Goal: Navigation & Orientation: Find specific page/section

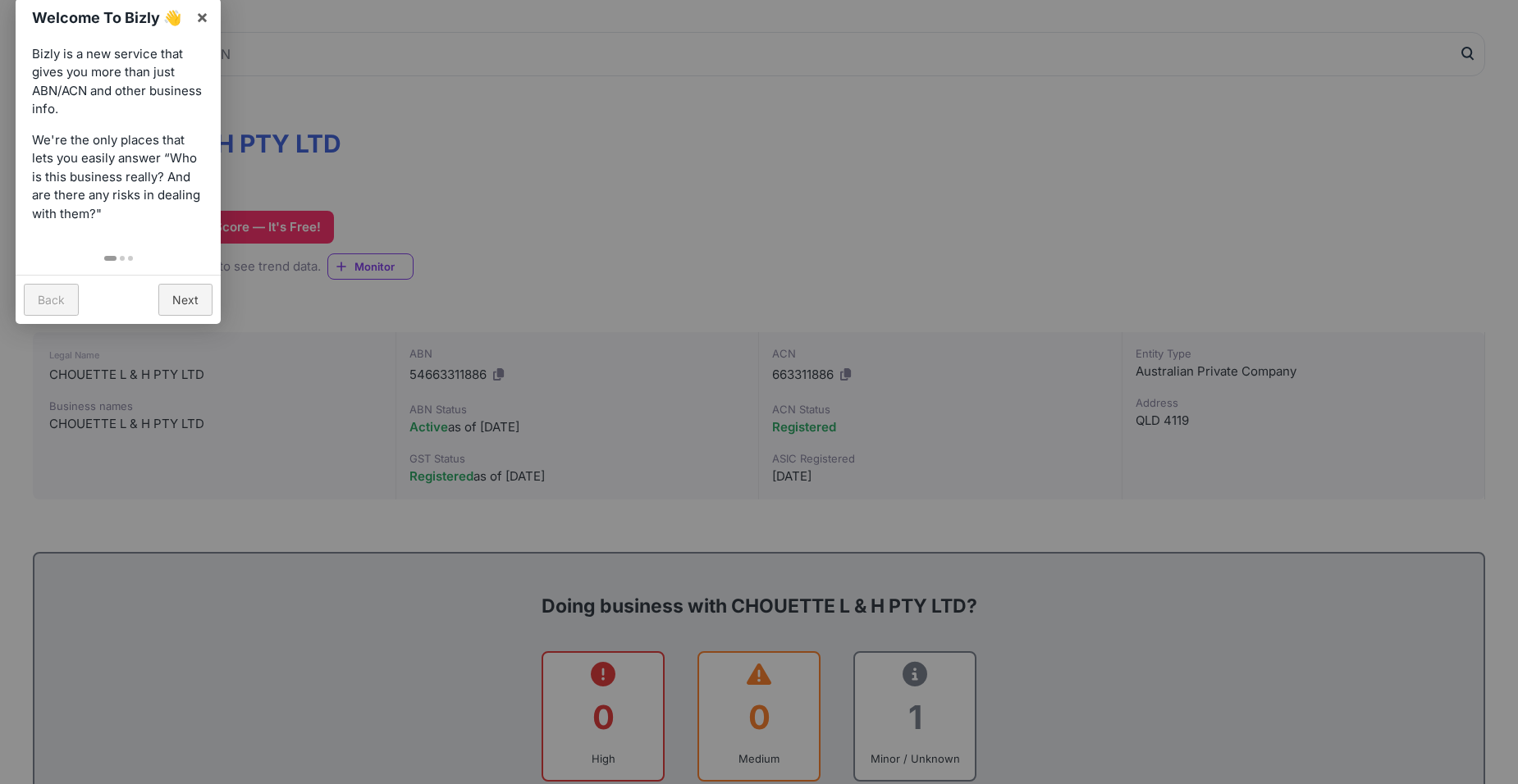
scroll to position [164, 0]
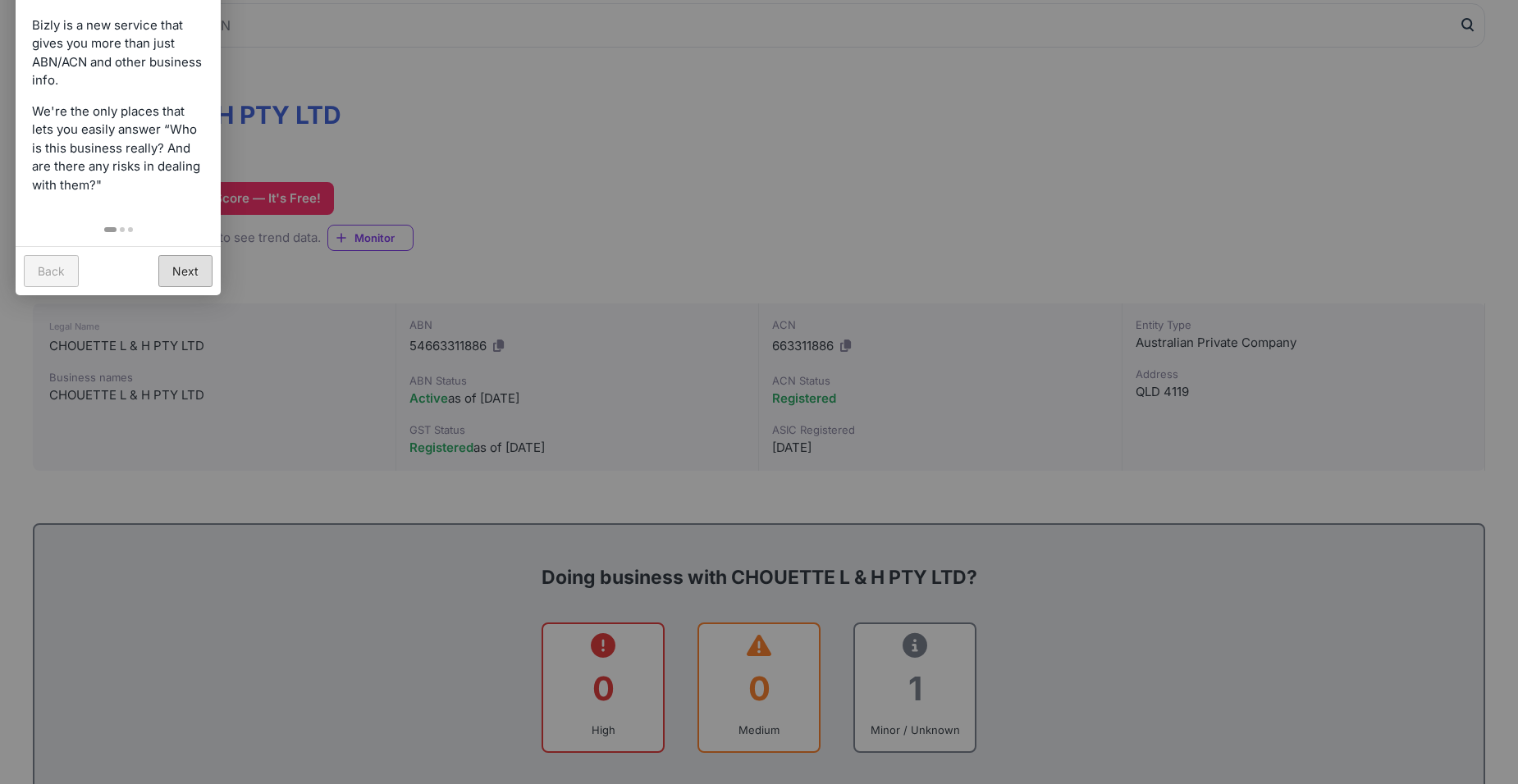
click at [182, 269] on link "Next" at bounding box center [186, 270] width 54 height 32
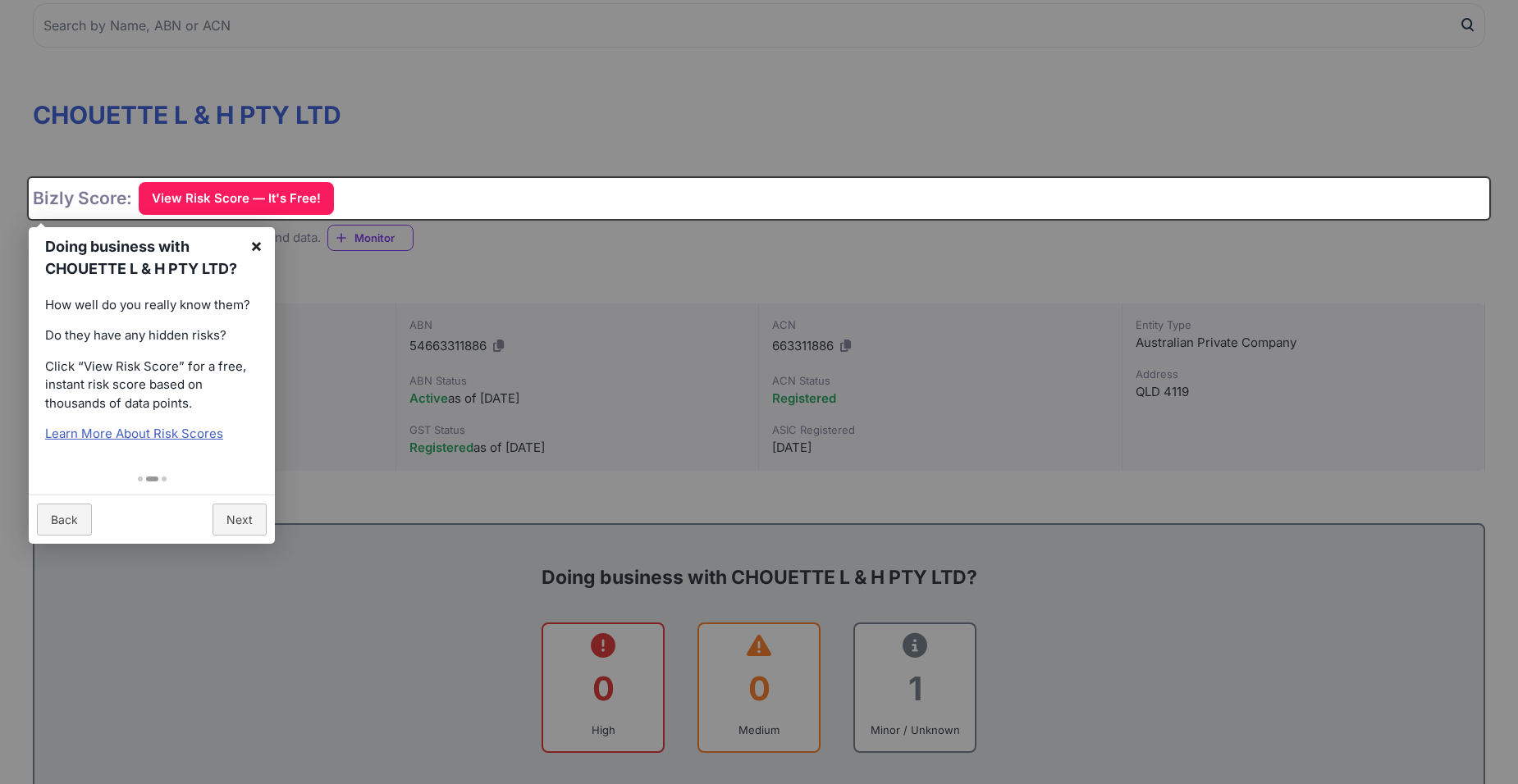
click at [251, 251] on link "×" at bounding box center [256, 246] width 37 height 37
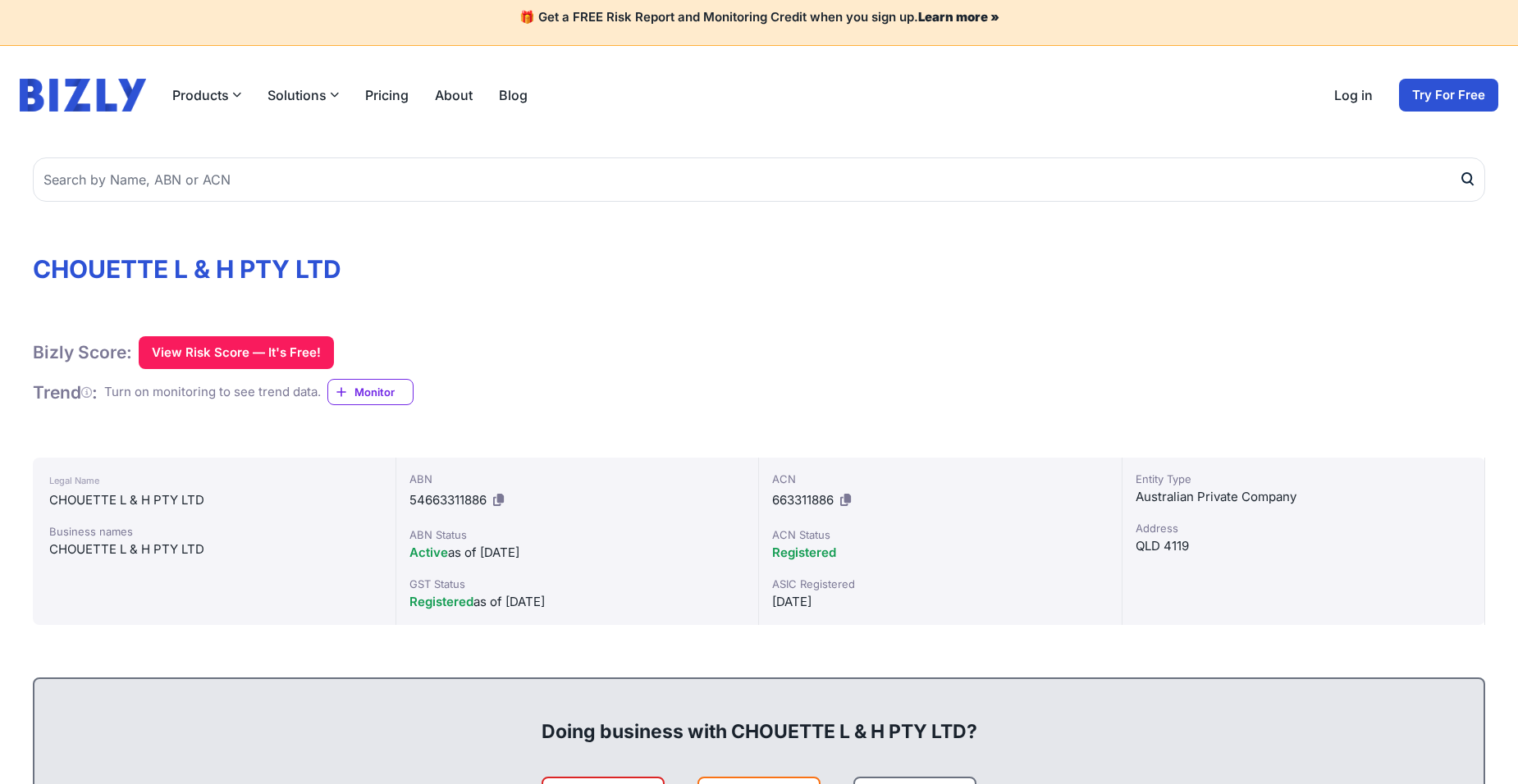
scroll to position [0, 0]
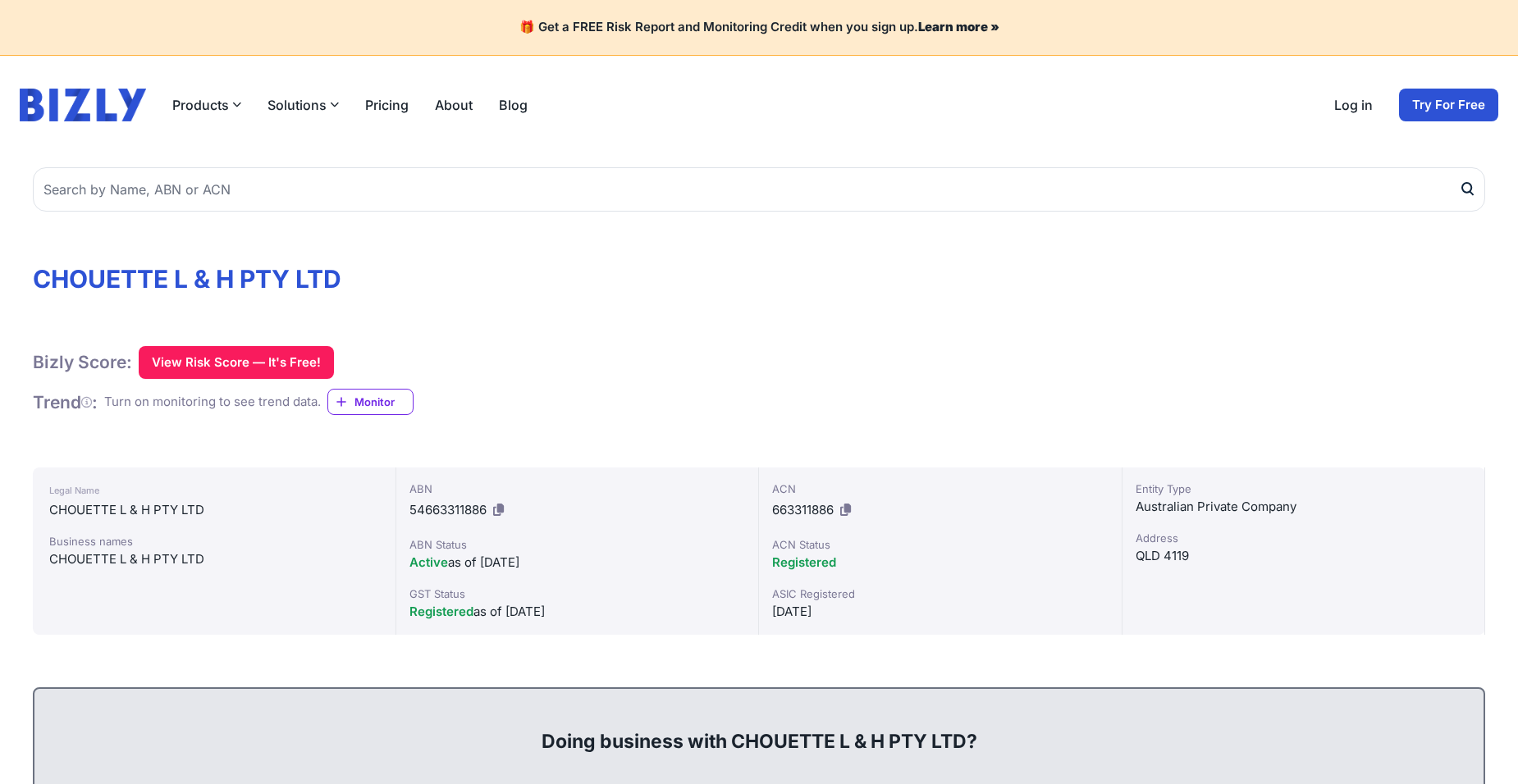
click at [470, 102] on link "About" at bounding box center [454, 105] width 38 height 20
click at [449, 108] on link "About" at bounding box center [454, 105] width 38 height 20
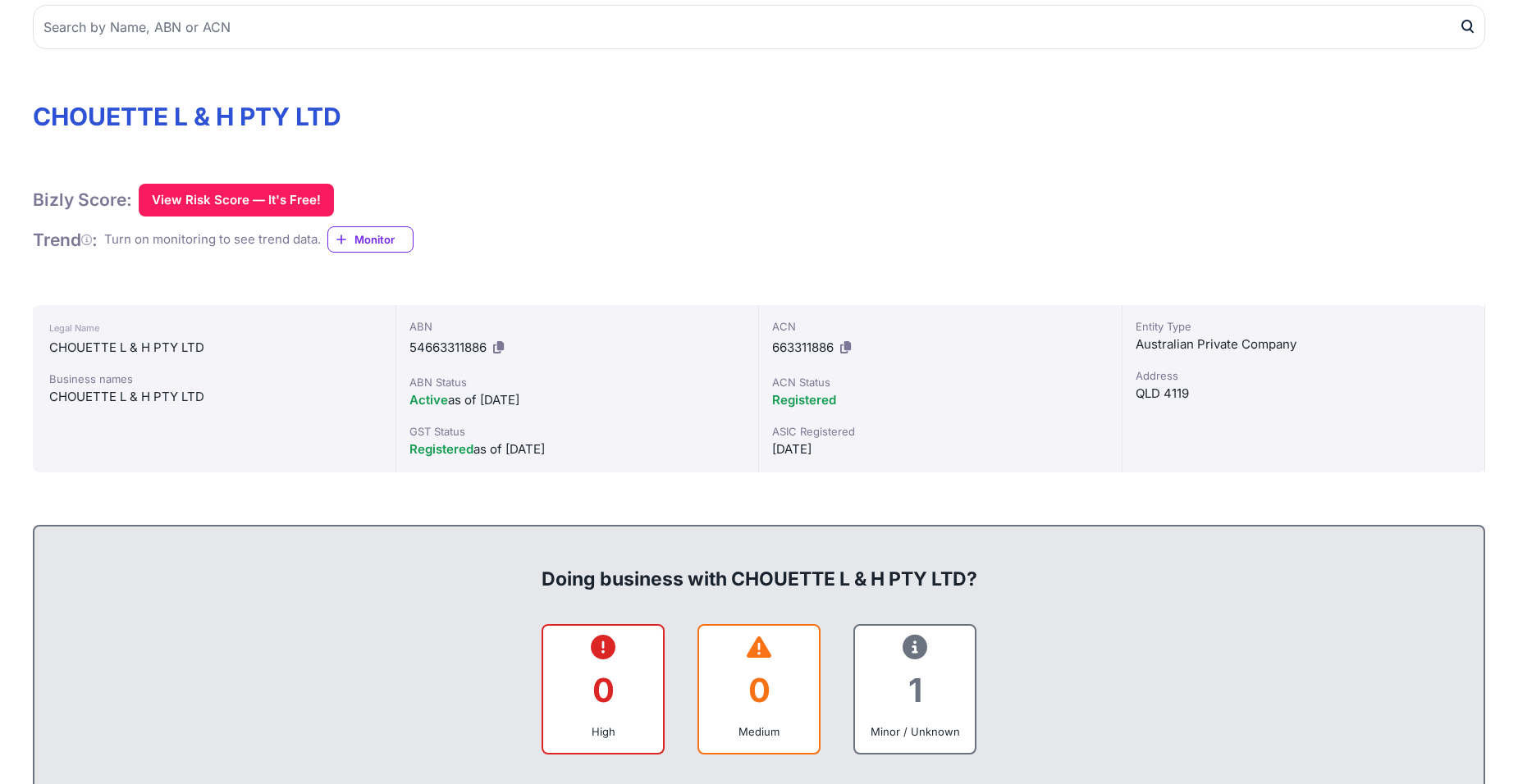
scroll to position [164, 0]
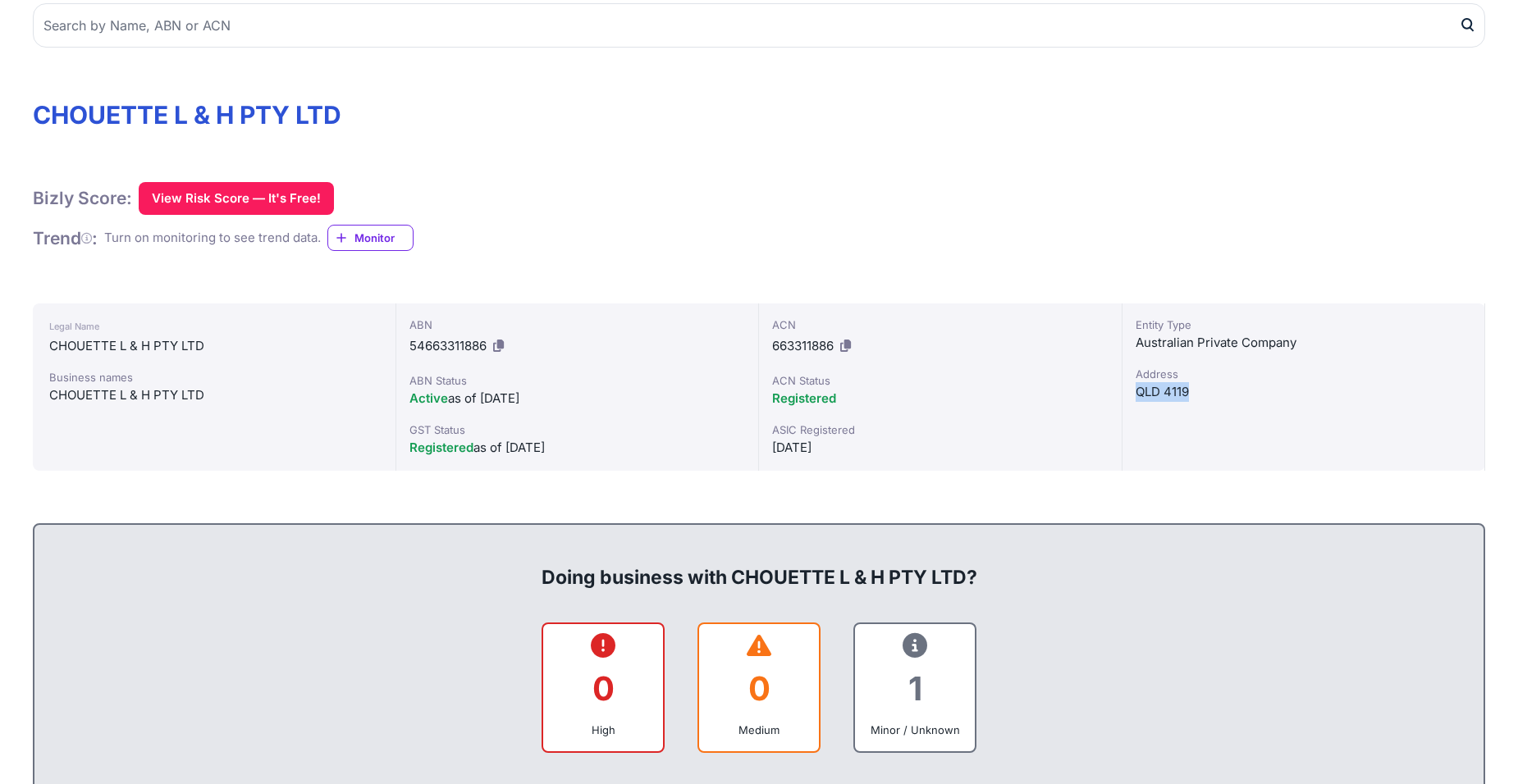
drag, startPoint x: 1136, startPoint y: 390, endPoint x: 1200, endPoint y: 390, distance: 64.0
click at [1200, 390] on div "QLD 4119" at bounding box center [1303, 392] width 336 height 20
copy div "QLD 4119"
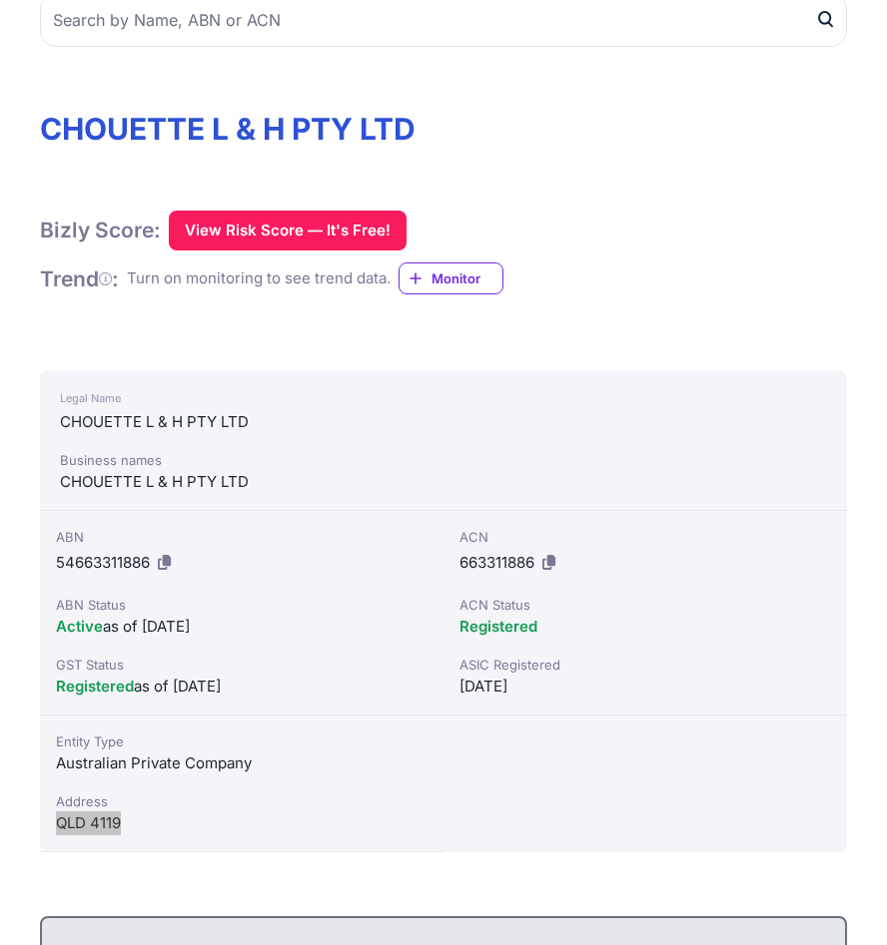
scroll to position [0, 0]
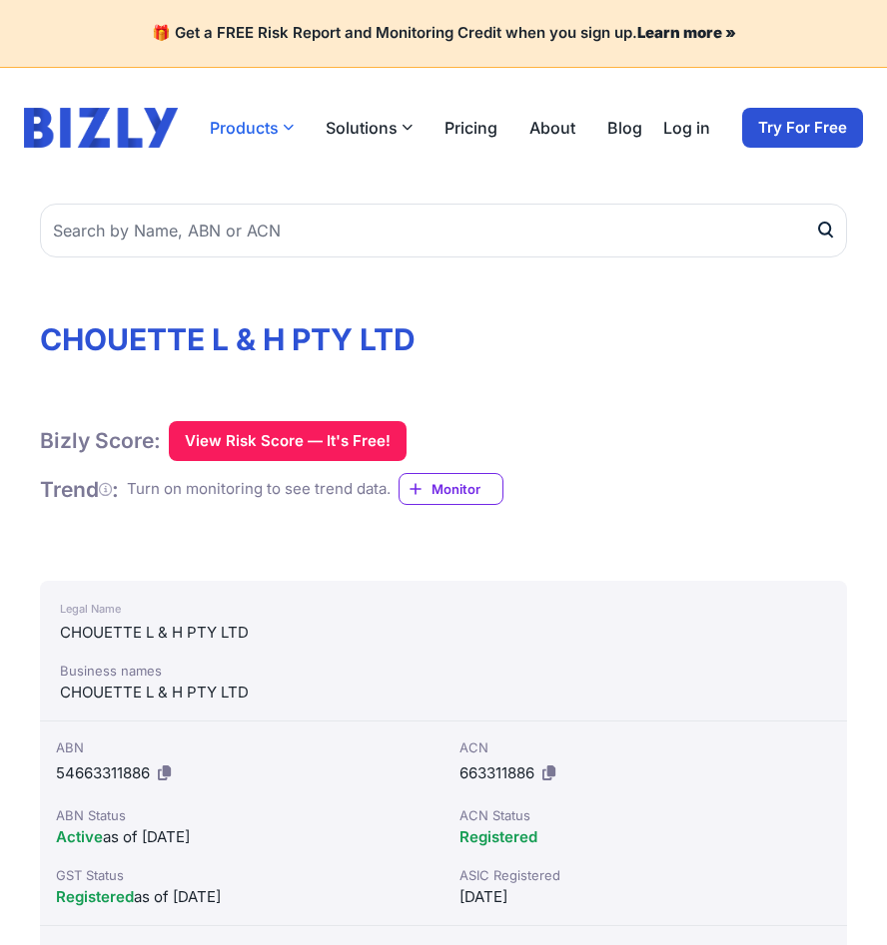
click at [274, 117] on button "Products" at bounding box center [252, 128] width 84 height 24
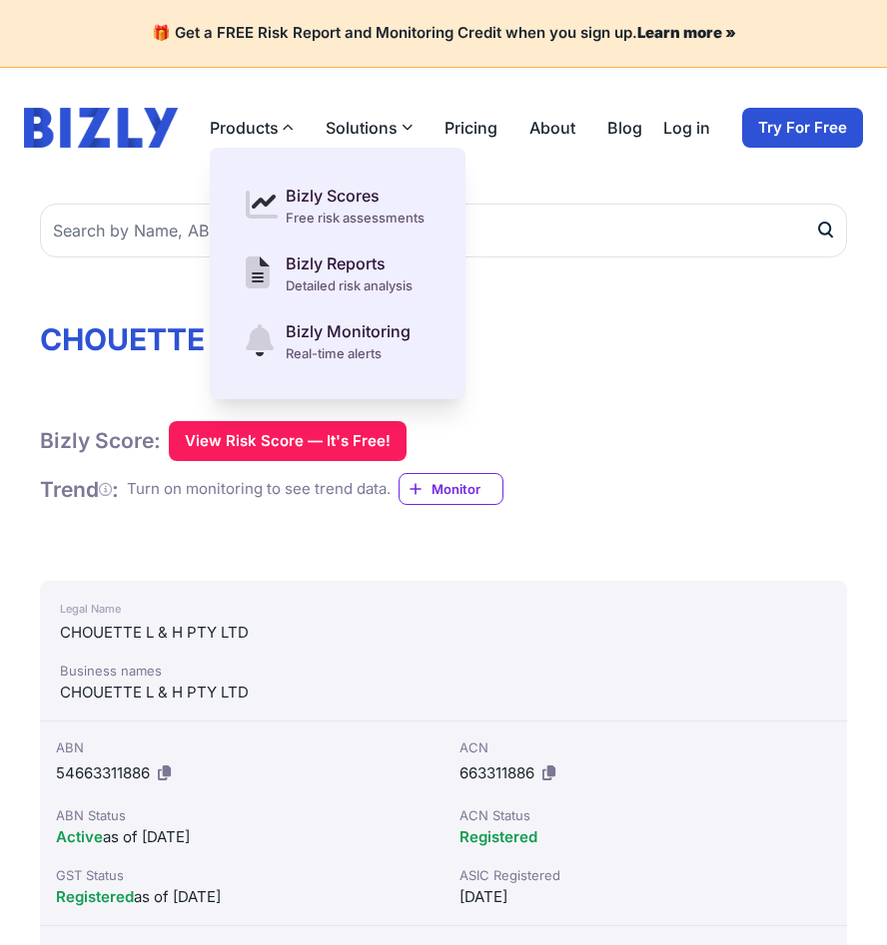
drag, startPoint x: 706, startPoint y: 343, endPoint x: 690, endPoint y: 356, distance: 20.6
click at [706, 343] on h1 "CHOUETTE L & H PTY LTD" at bounding box center [443, 339] width 807 height 36
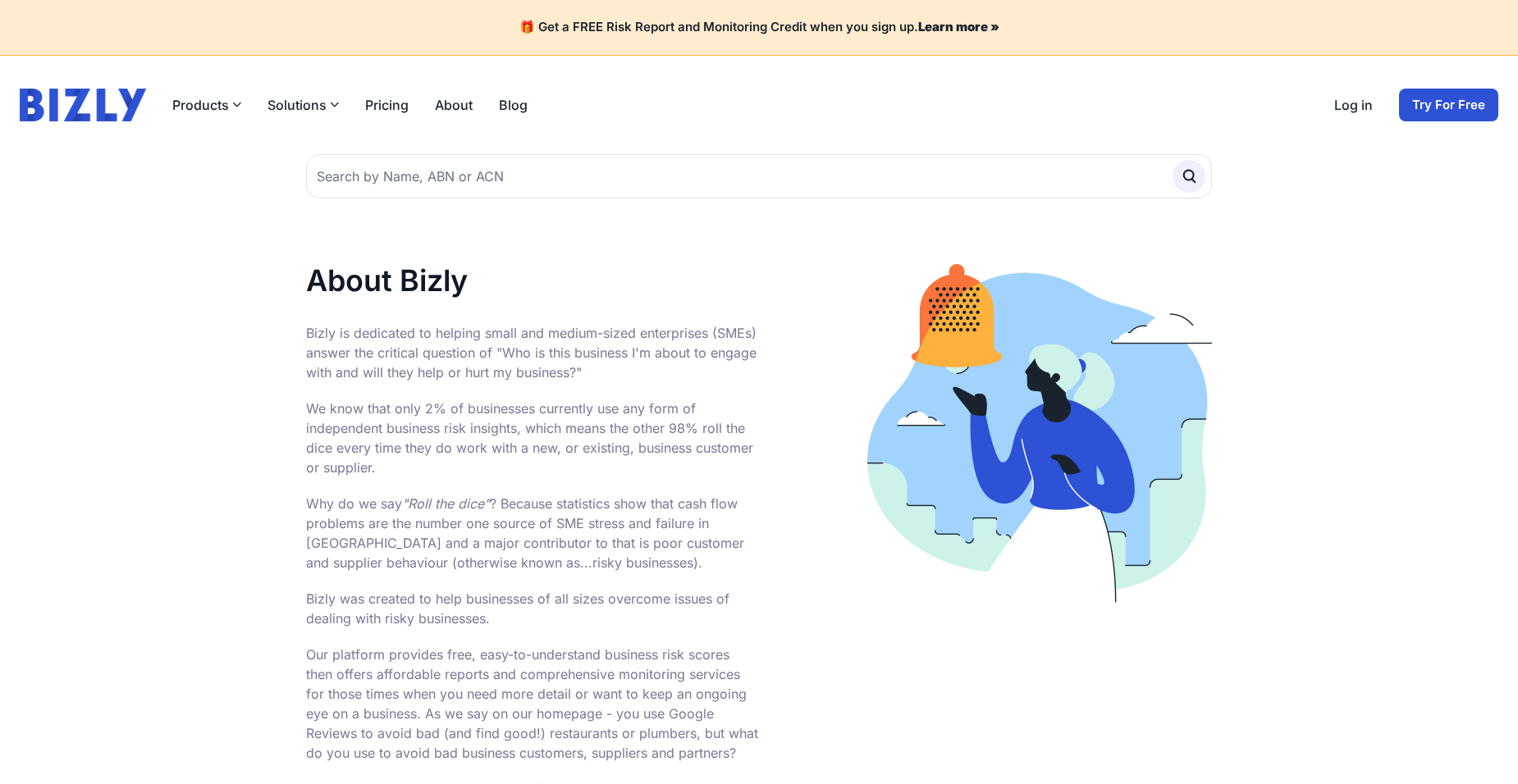
click at [116, 106] on img at bounding box center [83, 105] width 127 height 33
